Goal: Task Accomplishment & Management: Use online tool/utility

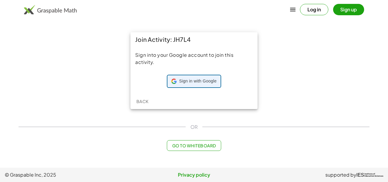
click at [176, 82] on div "Sign in with Google Sign in with Google. Opens in new tab" at bounding box center [193, 80] width 45 height 11
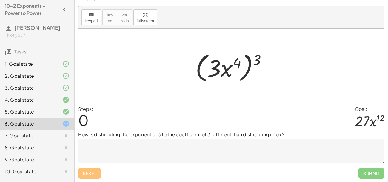
scroll to position [21, 0]
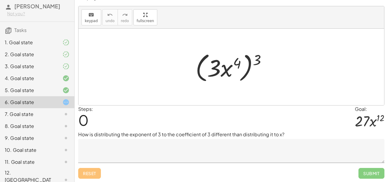
click at [141, 153] on textarea at bounding box center [231, 151] width 306 height 24
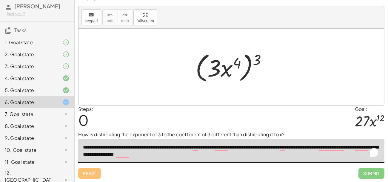
click at [165, 151] on textarea "**********" at bounding box center [231, 151] width 306 height 24
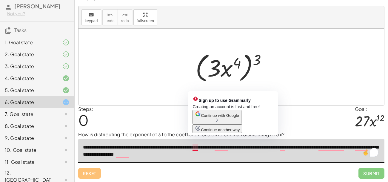
click at [192, 146] on textarea "**********" at bounding box center [231, 151] width 306 height 24
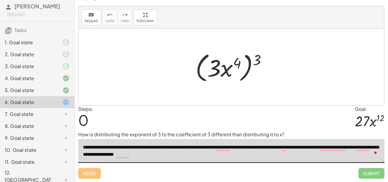
click at [212, 153] on textarea "**********" at bounding box center [231, 151] width 306 height 24
click at [207, 147] on textarea "**********" at bounding box center [231, 151] width 306 height 24
click at [216, 156] on textarea "**********" at bounding box center [231, 151] width 306 height 24
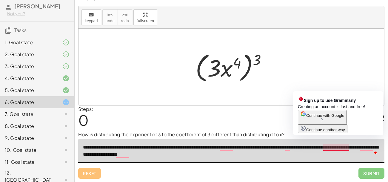
click at [325, 147] on textarea "**********" at bounding box center [231, 151] width 306 height 24
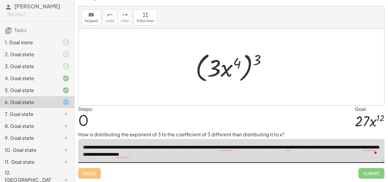
click at [307, 156] on textarea "**********" at bounding box center [231, 151] width 306 height 24
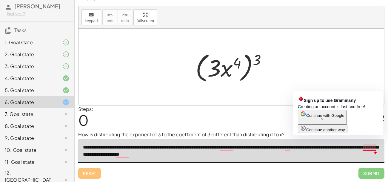
click at [362, 148] on textarea "**********" at bounding box center [231, 151] width 306 height 24
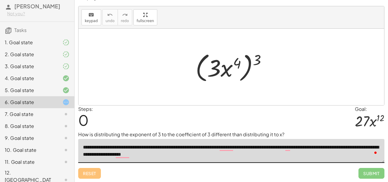
click at [252, 158] on textarea "**********" at bounding box center [231, 151] width 306 height 24
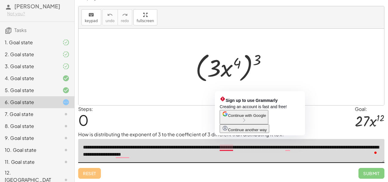
click at [219, 148] on textarea "**********" at bounding box center [231, 151] width 306 height 24
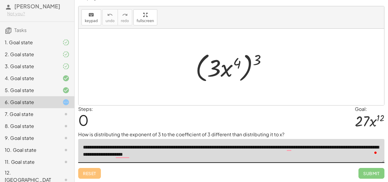
click at [224, 152] on textarea "**********" at bounding box center [231, 151] width 306 height 24
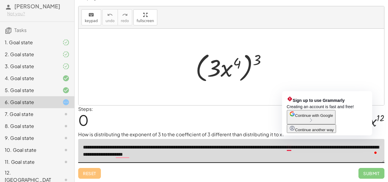
click at [291, 149] on textarea "**********" at bounding box center [231, 151] width 306 height 24
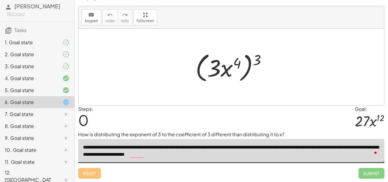
click at [263, 151] on textarea "**********" at bounding box center [231, 151] width 306 height 24
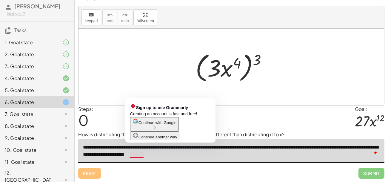
click at [130, 155] on textarea "**********" at bounding box center [231, 151] width 306 height 24
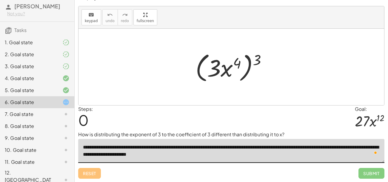
click at [221, 155] on textarea "**********" at bounding box center [231, 151] width 306 height 24
drag, startPoint x: 257, startPoint y: 58, endPoint x: 235, endPoint y: 61, distance: 22.1
click at [235, 61] on div at bounding box center [233, 67] width 82 height 34
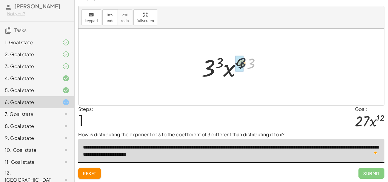
drag, startPoint x: 248, startPoint y: 63, endPoint x: 237, endPoint y: 63, distance: 11.1
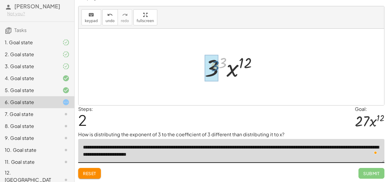
drag, startPoint x: 221, startPoint y: 58, endPoint x: 213, endPoint y: 61, distance: 8.0
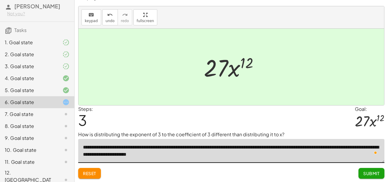
drag, startPoint x: 143, startPoint y: 146, endPoint x: 220, endPoint y: 162, distance: 78.2
click at [220, 162] on textarea "**********" at bounding box center [231, 151] width 306 height 24
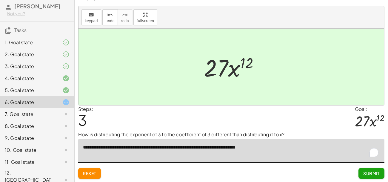
click at [291, 108] on div "Steps: 3 Goal: · 27 · x 12" at bounding box center [231, 118] width 306 height 26
type textarea "**********"
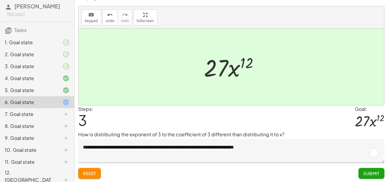
click at [370, 177] on button "Submit" at bounding box center [371, 173] width 26 height 11
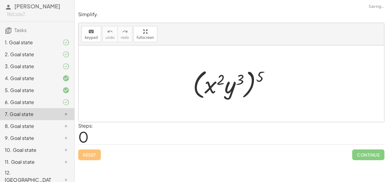
scroll to position [0, 0]
click at [58, 99] on div at bounding box center [61, 101] width 17 height 7
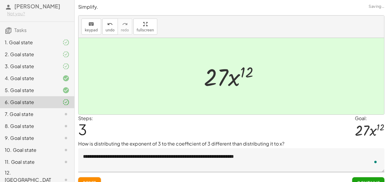
scroll to position [9, 0]
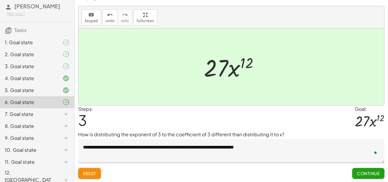
click at [355, 173] on button "Continue" at bounding box center [368, 173] width 32 height 11
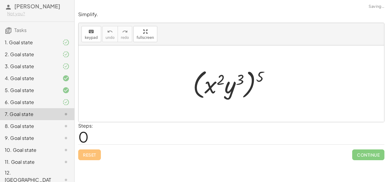
scroll to position [0, 0]
click at [37, 72] on div "2. Goal state" at bounding box center [37, 78] width 74 height 12
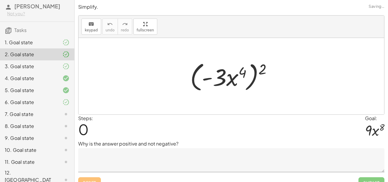
click at [51, 39] on div "1. Goal state" at bounding box center [29, 42] width 48 height 7
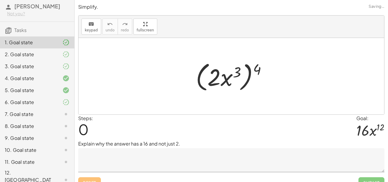
scroll to position [9, 0]
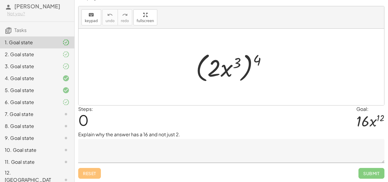
click at [195, 144] on textarea at bounding box center [231, 151] width 306 height 24
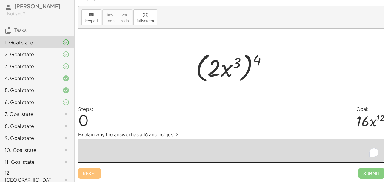
click at [147, 158] on textarea "To enrich screen reader interactions, please activate Accessibility in Grammarl…" at bounding box center [231, 151] width 306 height 24
type textarea "*"
click at [228, 116] on div "Steps: 0 Goal: · 16 · x 12" at bounding box center [231, 118] width 306 height 26
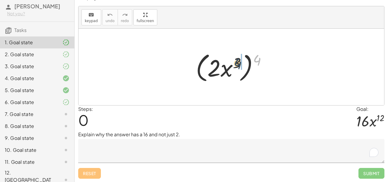
drag, startPoint x: 256, startPoint y: 55, endPoint x: 239, endPoint y: 58, distance: 17.0
click at [235, 58] on div at bounding box center [233, 67] width 81 height 34
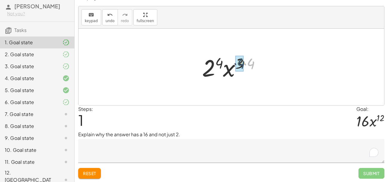
drag, startPoint x: 250, startPoint y: 62, endPoint x: 240, endPoint y: 62, distance: 10.1
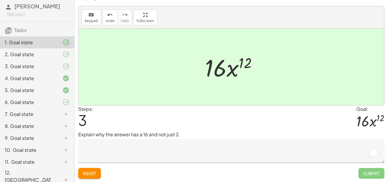
click at [170, 139] on textarea "To enrich screen reader interactions, please activate Accessibility in Grammarl…" at bounding box center [231, 151] width 306 height 24
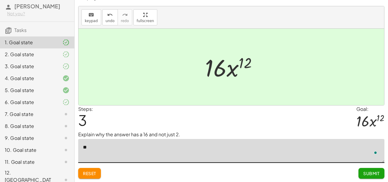
type textarea "*"
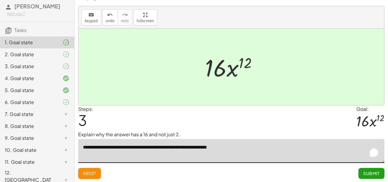
type textarea "**********"
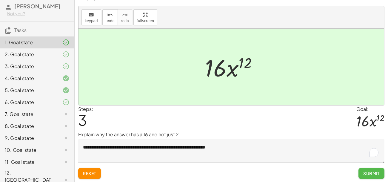
click at [367, 174] on span "Submit" at bounding box center [371, 172] width 16 height 5
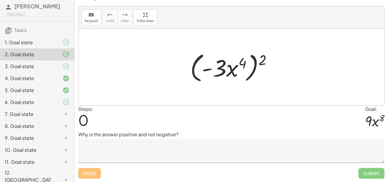
click at [71, 96] on div "4. Goal state" at bounding box center [37, 102] width 74 height 12
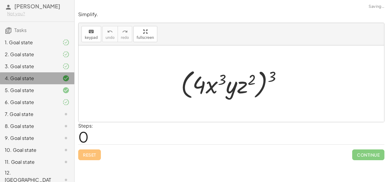
scroll to position [0, 0]
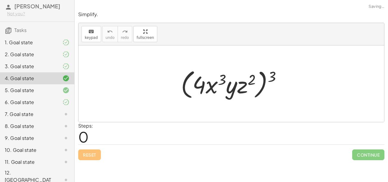
click at [58, 66] on div at bounding box center [61, 66] width 17 height 7
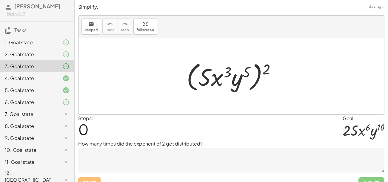
scroll to position [9, 0]
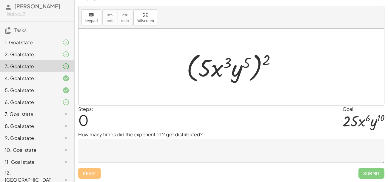
click at [49, 113] on div "7. Goal state" at bounding box center [29, 113] width 48 height 7
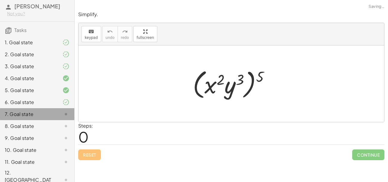
scroll to position [0, 0]
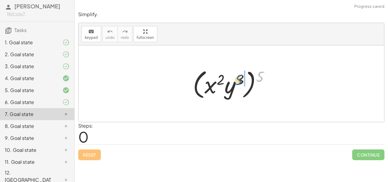
drag, startPoint x: 260, startPoint y: 74, endPoint x: 237, endPoint y: 78, distance: 22.7
click at [237, 78] on div at bounding box center [233, 84] width 87 height 34
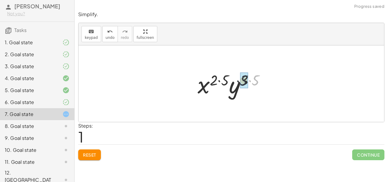
drag, startPoint x: 258, startPoint y: 76, endPoint x: 245, endPoint y: 77, distance: 12.8
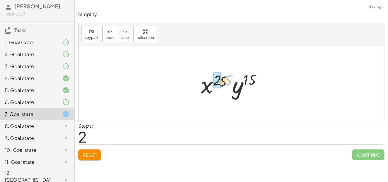
drag, startPoint x: 228, startPoint y: 78, endPoint x: 220, endPoint y: 79, distance: 8.4
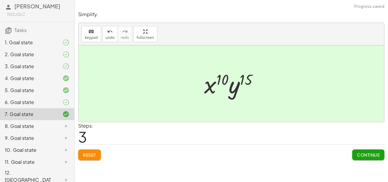
click at [361, 152] on span "Continue" at bounding box center [368, 154] width 23 height 5
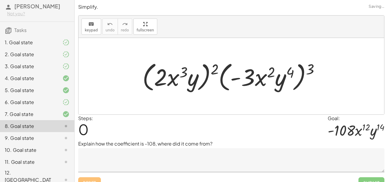
click at [40, 101] on div "6. Goal state" at bounding box center [29, 101] width 48 height 7
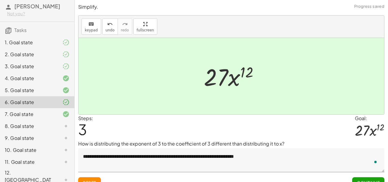
scroll to position [9, 0]
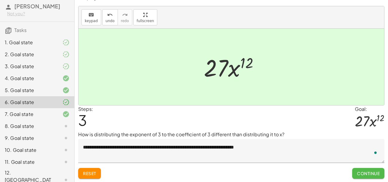
click at [377, 173] on span "Continue" at bounding box center [368, 172] width 23 height 5
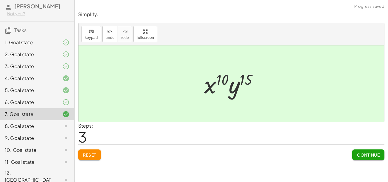
click at [61, 39] on div at bounding box center [61, 42] width 17 height 7
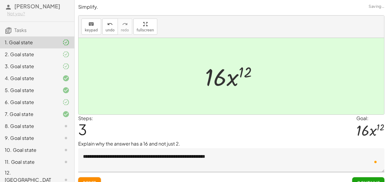
scroll to position [9, 0]
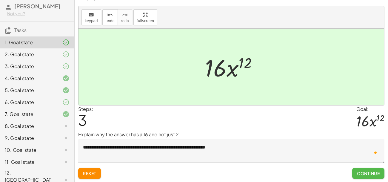
click at [370, 170] on span "Continue" at bounding box center [368, 172] width 23 height 5
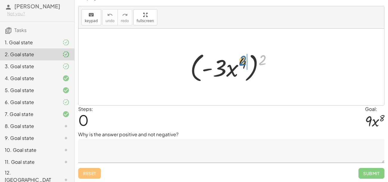
drag, startPoint x: 261, startPoint y: 61, endPoint x: 241, endPoint y: 62, distance: 20.3
click at [241, 62] on div at bounding box center [233, 67] width 92 height 34
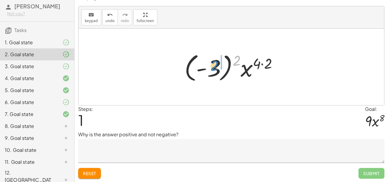
drag, startPoint x: 236, startPoint y: 59, endPoint x: 214, endPoint y: 64, distance: 23.1
click at [214, 64] on div at bounding box center [233, 66] width 104 height 33
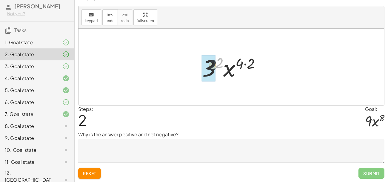
drag, startPoint x: 220, startPoint y: 62, endPoint x: 207, endPoint y: 66, distance: 13.9
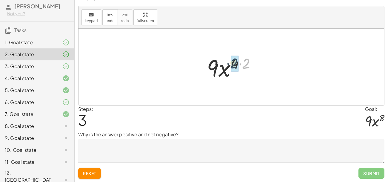
drag, startPoint x: 245, startPoint y: 64, endPoint x: 233, endPoint y: 64, distance: 12.2
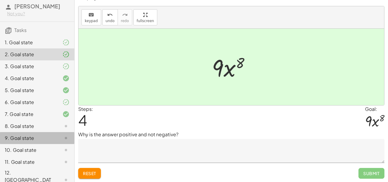
click at [43, 156] on div "9. Goal state" at bounding box center [37, 162] width 74 height 12
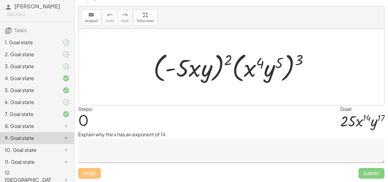
click at [42, 125] on div "8. Goal state" at bounding box center [29, 125] width 48 height 7
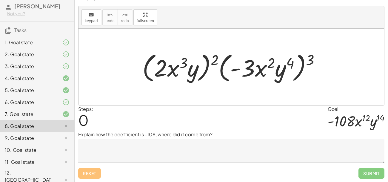
click at [54, 115] on div at bounding box center [61, 113] width 17 height 7
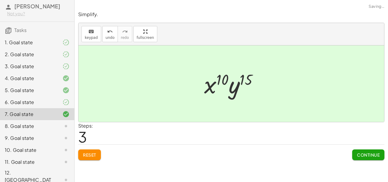
click at [55, 144] on div "8. Goal state" at bounding box center [37, 150] width 74 height 12
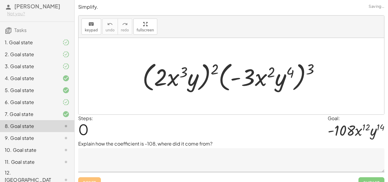
click at [55, 116] on div at bounding box center [61, 113] width 17 height 7
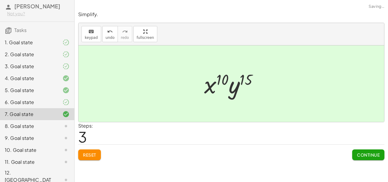
click at [357, 154] on span "Continue" at bounding box center [368, 154] width 23 height 5
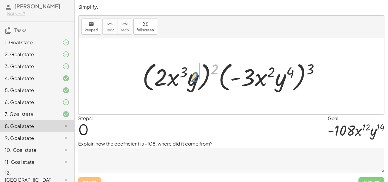
drag, startPoint x: 215, startPoint y: 68, endPoint x: 195, endPoint y: 77, distance: 21.9
click at [195, 77] on div at bounding box center [233, 76] width 188 height 34
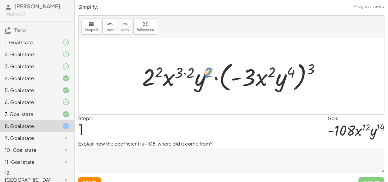
click at [208, 71] on div at bounding box center [233, 76] width 189 height 34
drag, startPoint x: 191, startPoint y: 72, endPoint x: 180, endPoint y: 71, distance: 10.2
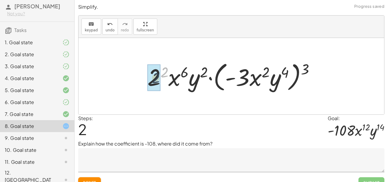
drag, startPoint x: 166, startPoint y: 71, endPoint x: 156, endPoint y: 77, distance: 11.7
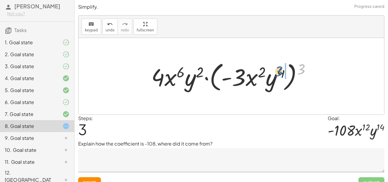
drag, startPoint x: 299, startPoint y: 70, endPoint x: 277, endPoint y: 72, distance: 22.5
click at [277, 72] on div at bounding box center [233, 76] width 170 height 34
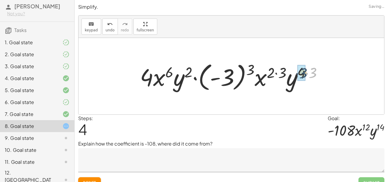
drag, startPoint x: 313, startPoint y: 71, endPoint x: 303, endPoint y: 71, distance: 10.1
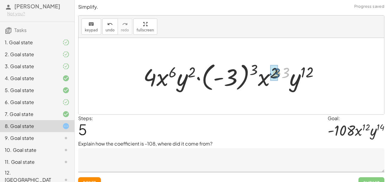
drag, startPoint x: 288, startPoint y: 72, endPoint x: 279, endPoint y: 72, distance: 9.6
click at [279, 72] on div at bounding box center [233, 76] width 186 height 33
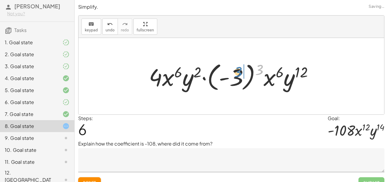
drag, startPoint x: 261, startPoint y: 69, endPoint x: 239, endPoint y: 71, distance: 22.2
click at [239, 71] on div at bounding box center [233, 76] width 175 height 33
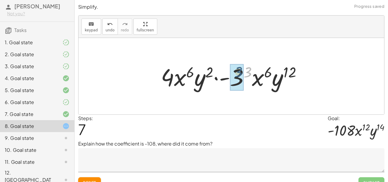
drag, startPoint x: 248, startPoint y: 68, endPoint x: 238, endPoint y: 68, distance: 10.1
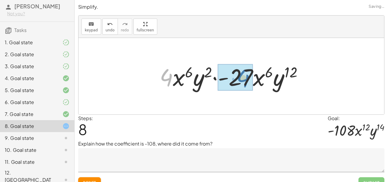
drag, startPoint x: 164, startPoint y: 78, endPoint x: 242, endPoint y: 79, distance: 78.8
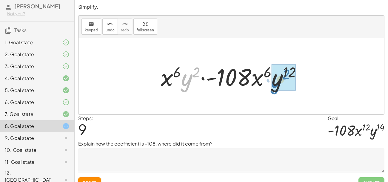
drag, startPoint x: 190, startPoint y: 79, endPoint x: 280, endPoint y: 81, distance: 90.1
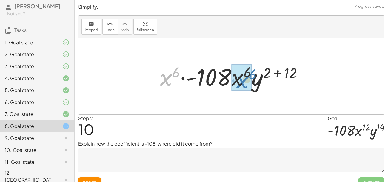
drag, startPoint x: 168, startPoint y: 77, endPoint x: 243, endPoint y: 79, distance: 75.2
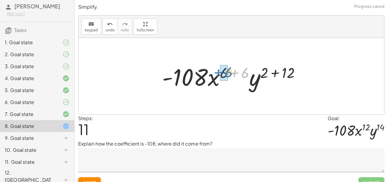
drag, startPoint x: 243, startPoint y: 77, endPoint x: 223, endPoint y: 76, distance: 20.6
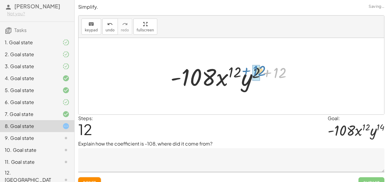
drag, startPoint x: 277, startPoint y: 75, endPoint x: 257, endPoint y: 73, distance: 21.0
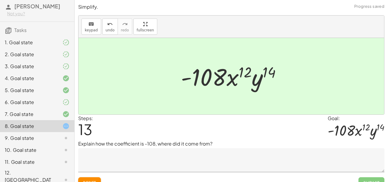
click at [181, 157] on textarea at bounding box center [231, 160] width 306 height 24
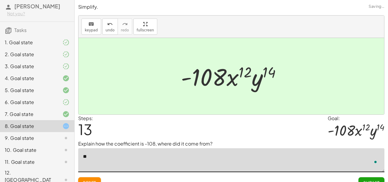
type textarea "*"
click at [162, 153] on textarea "To enrich screen reader interactions, please activate Accessibility in Grammarl…" at bounding box center [231, 160] width 306 height 24
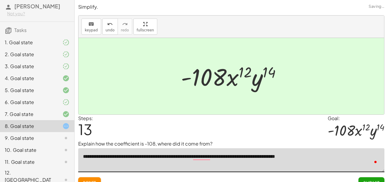
scroll to position [9, 0]
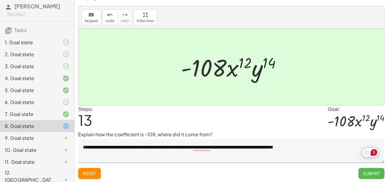
click at [378, 170] on button "Submit" at bounding box center [371, 173] width 26 height 11
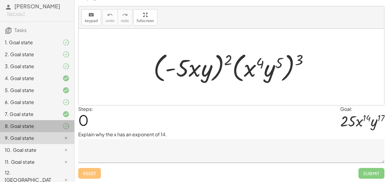
click at [56, 123] on div at bounding box center [61, 125] width 17 height 7
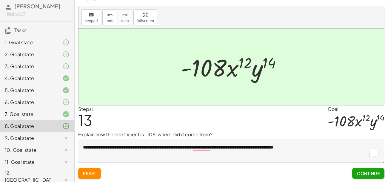
click at [63, 103] on icon at bounding box center [65, 101] width 7 height 7
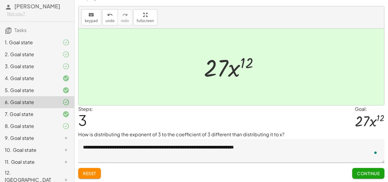
click at [58, 45] on div at bounding box center [61, 42] width 17 height 7
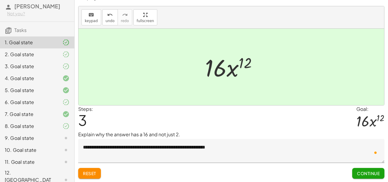
click at [58, 53] on div at bounding box center [61, 54] width 17 height 7
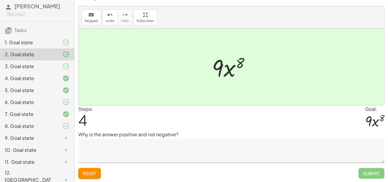
click at [53, 41] on div at bounding box center [61, 42] width 17 height 7
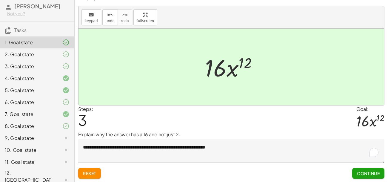
click at [250, 145] on textarea "**********" at bounding box center [231, 151] width 306 height 24
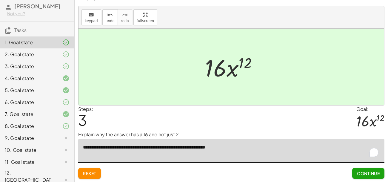
click at [50, 63] on div "3. Goal state" at bounding box center [29, 66] width 48 height 7
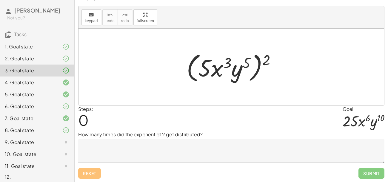
scroll to position [21, 0]
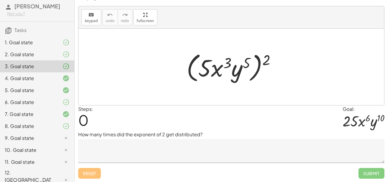
click at [65, 96] on div "4. Goal state" at bounding box center [37, 102] width 74 height 12
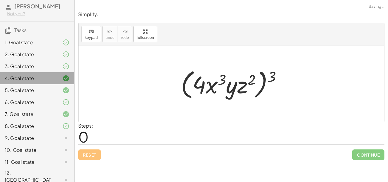
scroll to position [0, 0]
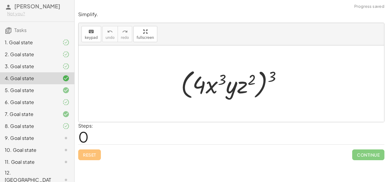
click at [38, 92] on div "5. Goal state" at bounding box center [29, 90] width 48 height 7
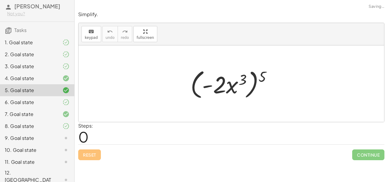
click at [44, 111] on div "7. Goal state" at bounding box center [29, 113] width 48 height 7
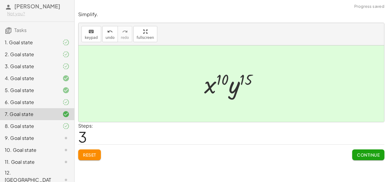
click at [44, 104] on div "6. Goal state" at bounding box center [29, 101] width 48 height 7
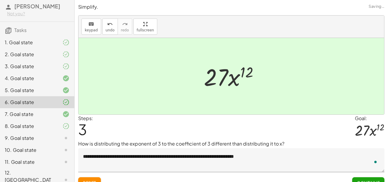
click at [45, 114] on div "7. Goal state" at bounding box center [29, 113] width 48 height 7
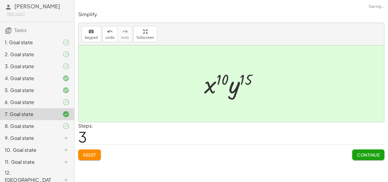
click at [44, 124] on div "8. Goal state" at bounding box center [29, 125] width 48 height 7
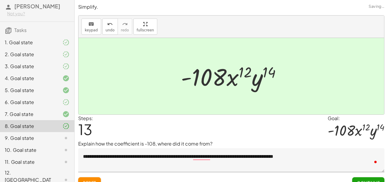
scroll to position [9, 0]
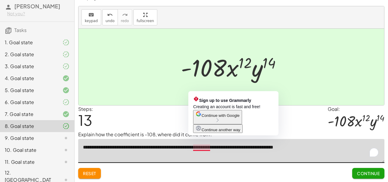
click at [206, 148] on textarea "**********" at bounding box center [231, 151] width 306 height 24
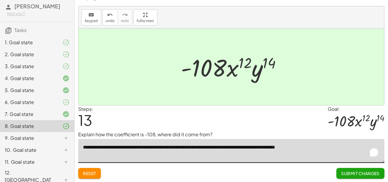
type textarea "**********"
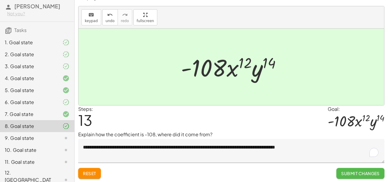
click at [349, 172] on span "Submit Changes" at bounding box center [360, 172] width 38 height 5
click at [371, 176] on button "Continue" at bounding box center [368, 173] width 32 height 11
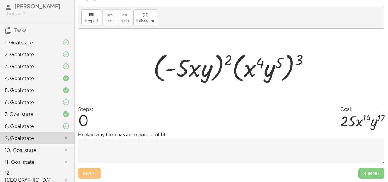
click at [184, 139] on textarea at bounding box center [231, 151] width 306 height 24
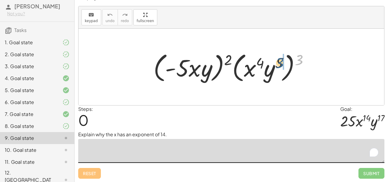
drag, startPoint x: 300, startPoint y: 59, endPoint x: 279, endPoint y: 62, distance: 20.5
click at [279, 62] on div at bounding box center [233, 67] width 166 height 34
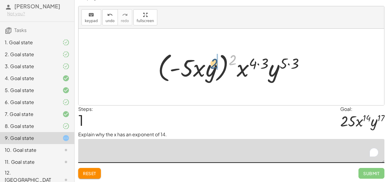
drag, startPoint x: 233, startPoint y: 60, endPoint x: 214, endPoint y: 64, distance: 19.4
click at [214, 64] on div at bounding box center [233, 67] width 157 height 34
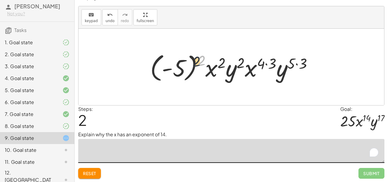
drag, startPoint x: 203, startPoint y: 60, endPoint x: 175, endPoint y: 67, distance: 28.8
click at [175, 67] on div at bounding box center [233, 66] width 173 height 33
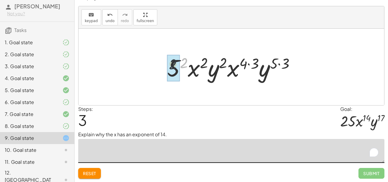
drag, startPoint x: 184, startPoint y: 62, endPoint x: 170, endPoint y: 63, distance: 13.5
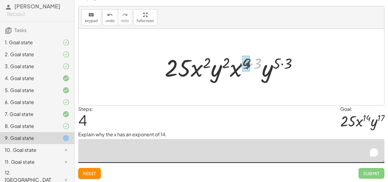
drag, startPoint x: 257, startPoint y: 62, endPoint x: 245, endPoint y: 62, distance: 11.0
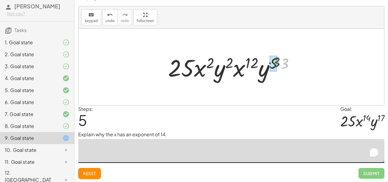
drag, startPoint x: 286, startPoint y: 64, endPoint x: 277, endPoint y: 62, distance: 9.6
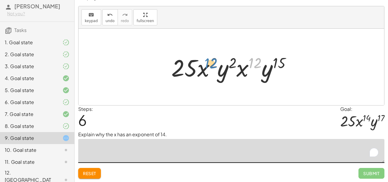
drag, startPoint x: 256, startPoint y: 63, endPoint x: 213, endPoint y: 63, distance: 43.0
click at [213, 63] on div at bounding box center [233, 67] width 130 height 31
drag, startPoint x: 245, startPoint y: 70, endPoint x: 208, endPoint y: 69, distance: 36.1
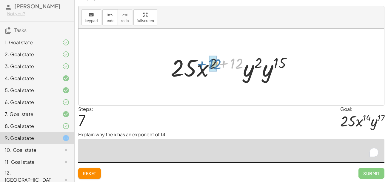
drag, startPoint x: 240, startPoint y: 61, endPoint x: 217, endPoint y: 62, distance: 22.4
click at [217, 62] on div at bounding box center [234, 67] width 132 height 31
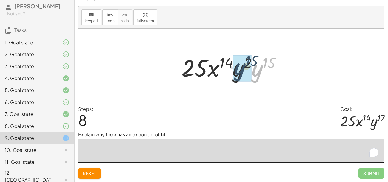
drag, startPoint x: 256, startPoint y: 72, endPoint x: 237, endPoint y: 70, distance: 19.2
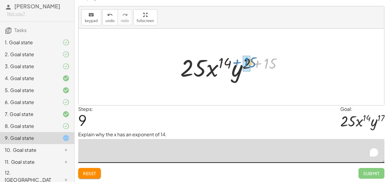
drag, startPoint x: 268, startPoint y: 65, endPoint x: 247, endPoint y: 64, distance: 21.2
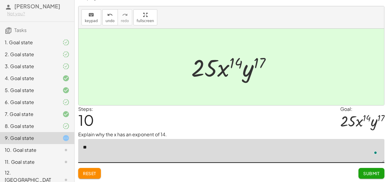
type textarea "*"
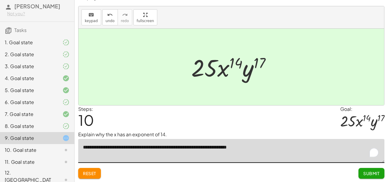
click at [92, 176] on button "Reset" at bounding box center [89, 173] width 23 height 11
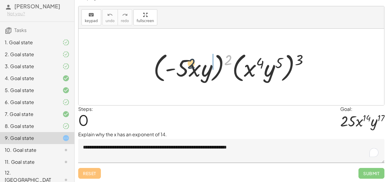
drag, startPoint x: 226, startPoint y: 58, endPoint x: 185, endPoint y: 61, distance: 41.3
click at [185, 61] on div at bounding box center [233, 67] width 166 height 34
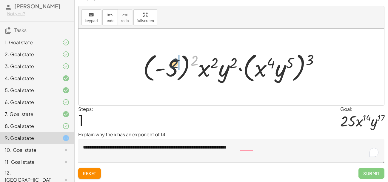
drag, startPoint x: 193, startPoint y: 61, endPoint x: 173, endPoint y: 64, distance: 20.5
click at [173, 64] on div at bounding box center [233, 67] width 187 height 34
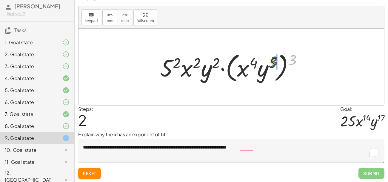
drag, startPoint x: 293, startPoint y: 56, endPoint x: 271, endPoint y: 58, distance: 21.6
click at [271, 58] on div at bounding box center [233, 67] width 153 height 34
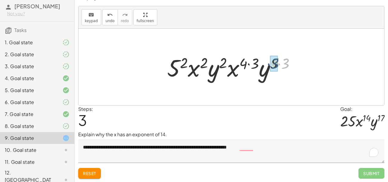
drag, startPoint x: 285, startPoint y: 61, endPoint x: 274, endPoint y: 61, distance: 11.0
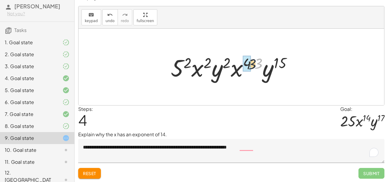
drag, startPoint x: 259, startPoint y: 62, endPoint x: 249, endPoint y: 63, distance: 9.9
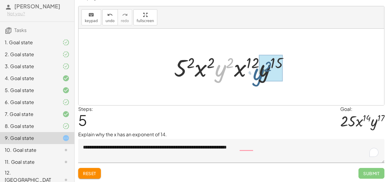
drag, startPoint x: 223, startPoint y: 71, endPoint x: 262, endPoint y: 74, distance: 38.6
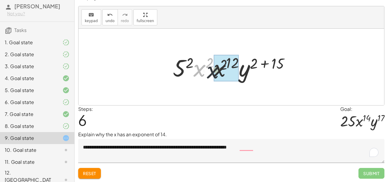
drag, startPoint x: 203, startPoint y: 68, endPoint x: 219, endPoint y: 70, distance: 16.5
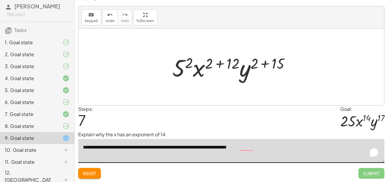
click at [278, 147] on textarea "**********" at bounding box center [231, 151] width 306 height 24
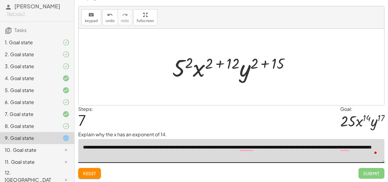
type textarea "**********"
click at [231, 168] on div "Reset Submit" at bounding box center [231, 171] width 306 height 16
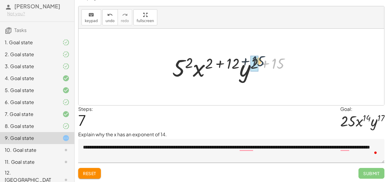
drag, startPoint x: 279, startPoint y: 65, endPoint x: 258, endPoint y: 63, distance: 21.6
click at [258, 63] on div at bounding box center [233, 67] width 129 height 31
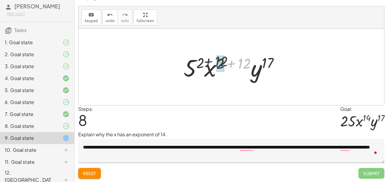
drag, startPoint x: 248, startPoint y: 64, endPoint x: 223, endPoint y: 61, distance: 24.3
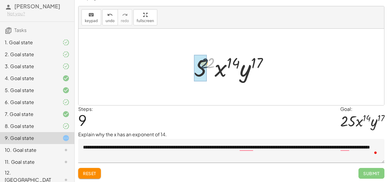
drag, startPoint x: 211, startPoint y: 66, endPoint x: 201, endPoint y: 67, distance: 9.3
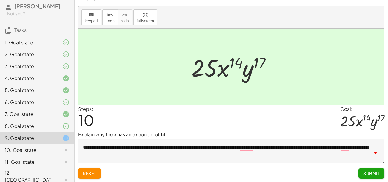
click at [365, 175] on button "Submit" at bounding box center [371, 173] width 26 height 11
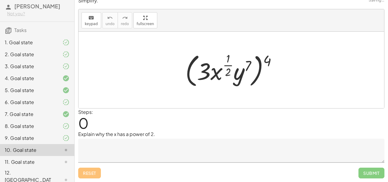
scroll to position [6, 0]
click at [205, 148] on textarea at bounding box center [231, 151] width 306 height 24
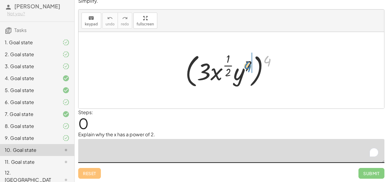
drag, startPoint x: 265, startPoint y: 61, endPoint x: 245, endPoint y: 67, distance: 20.8
click at [245, 67] on div at bounding box center [233, 70] width 102 height 39
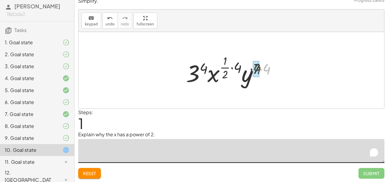
drag, startPoint x: 266, startPoint y: 69, endPoint x: 255, endPoint y: 68, distance: 11.4
drag, startPoint x: 239, startPoint y: 65, endPoint x: 225, endPoint y: 66, distance: 14.0
click at [225, 66] on div at bounding box center [233, 69] width 100 height 35
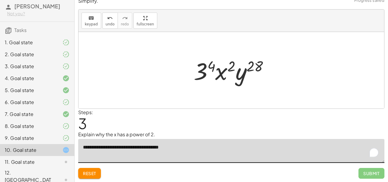
click at [88, 174] on span "Reset" at bounding box center [89, 172] width 13 height 5
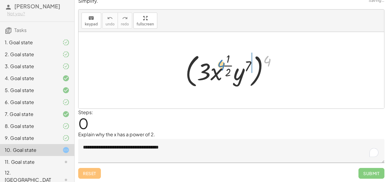
drag, startPoint x: 269, startPoint y: 60, endPoint x: 227, endPoint y: 66, distance: 42.4
click at [227, 66] on div at bounding box center [233, 70] width 102 height 39
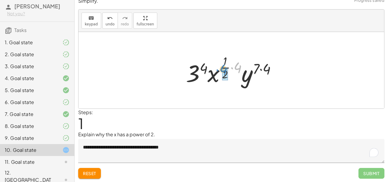
drag, startPoint x: 237, startPoint y: 67, endPoint x: 223, endPoint y: 69, distance: 13.9
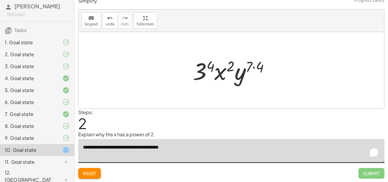
click at [187, 144] on textarea "**********" at bounding box center [231, 151] width 306 height 24
type textarea "**********"
drag, startPoint x: 260, startPoint y: 64, endPoint x: 248, endPoint y: 65, distance: 12.2
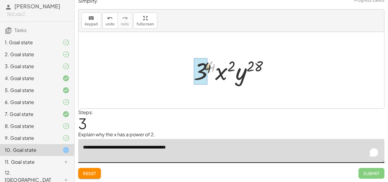
drag, startPoint x: 211, startPoint y: 66, endPoint x: 202, endPoint y: 69, distance: 9.9
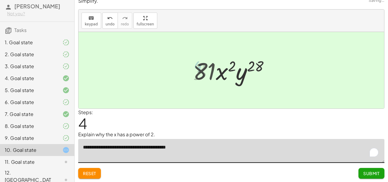
click at [296, 141] on textarea "**********" at bounding box center [231, 151] width 306 height 24
click at [374, 175] on span "Submit" at bounding box center [371, 172] width 16 height 5
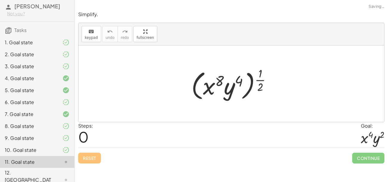
scroll to position [0, 0]
click at [260, 86] on div at bounding box center [233, 83] width 90 height 37
drag, startPoint x: 262, startPoint y: 79, endPoint x: 240, endPoint y: 79, distance: 21.8
click at [240, 79] on div at bounding box center [233, 83] width 90 height 37
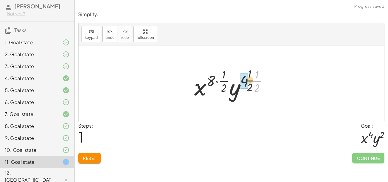
drag, startPoint x: 258, startPoint y: 82, endPoint x: 245, endPoint y: 81, distance: 12.2
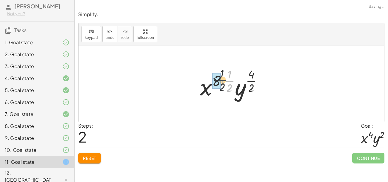
drag, startPoint x: 229, startPoint y: 81, endPoint x: 217, endPoint y: 80, distance: 12.6
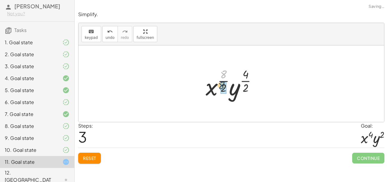
drag, startPoint x: 225, startPoint y: 75, endPoint x: 223, endPoint y: 87, distance: 12.1
drag, startPoint x: 248, startPoint y: 73, endPoint x: 245, endPoint y: 84, distance: 11.0
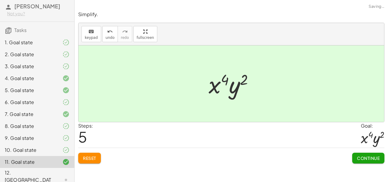
click at [365, 157] on span "Continue" at bounding box center [368, 157] width 23 height 5
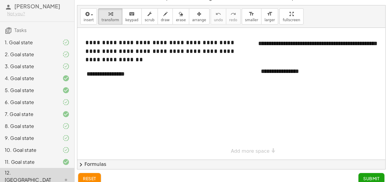
scroll to position [9, 0]
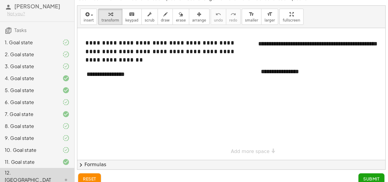
click at [133, 72] on div "**********" at bounding box center [125, 74] width 89 height 21
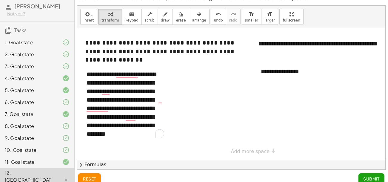
click at [234, 132] on div at bounding box center [248, 94] width 342 height 132
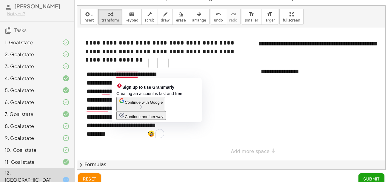
click at [126, 75] on div "**********" at bounding box center [125, 104] width 89 height 80
click at [120, 73] on div "**********" at bounding box center [125, 104] width 89 height 80
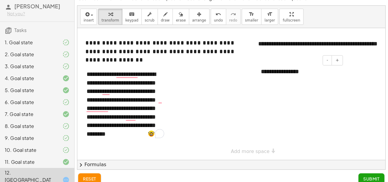
click at [288, 76] on div "**********" at bounding box center [299, 71] width 89 height 21
click at [313, 70] on div "**********" at bounding box center [299, 71] width 89 height 21
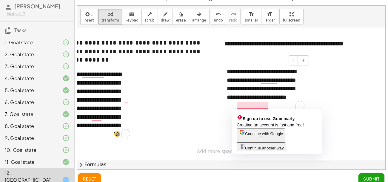
click at [252, 109] on div "**********" at bounding box center [265, 88] width 89 height 55
click at [272, 108] on div "**********" at bounding box center [265, 88] width 89 height 55
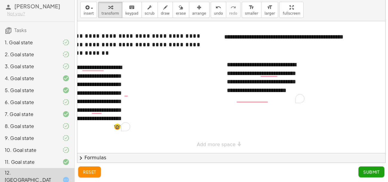
scroll to position [0, 0]
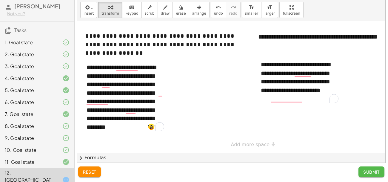
click at [367, 171] on span "Submit" at bounding box center [371, 171] width 16 height 5
